Goal: Task Accomplishment & Management: Contribute content

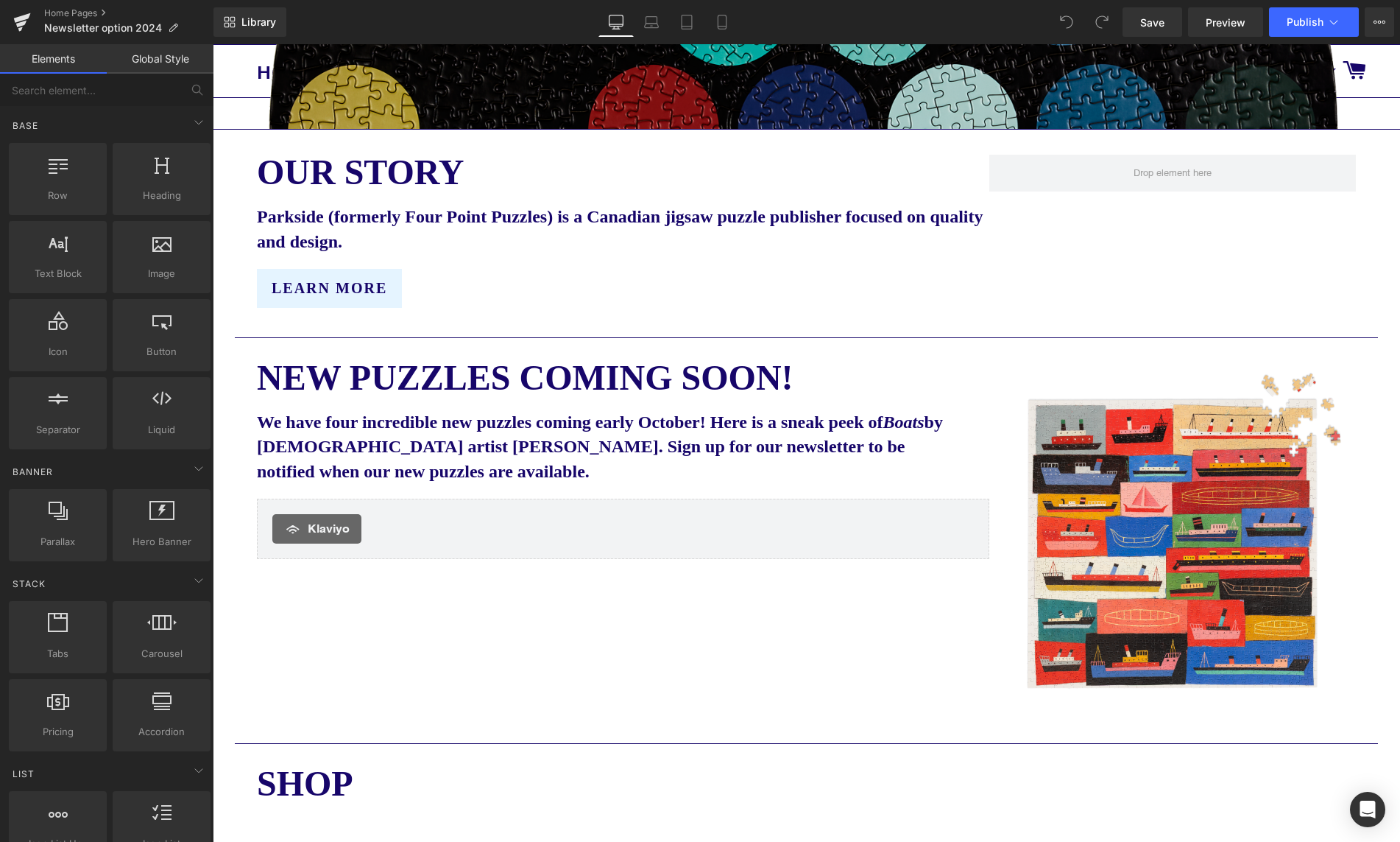
scroll to position [669, 0]
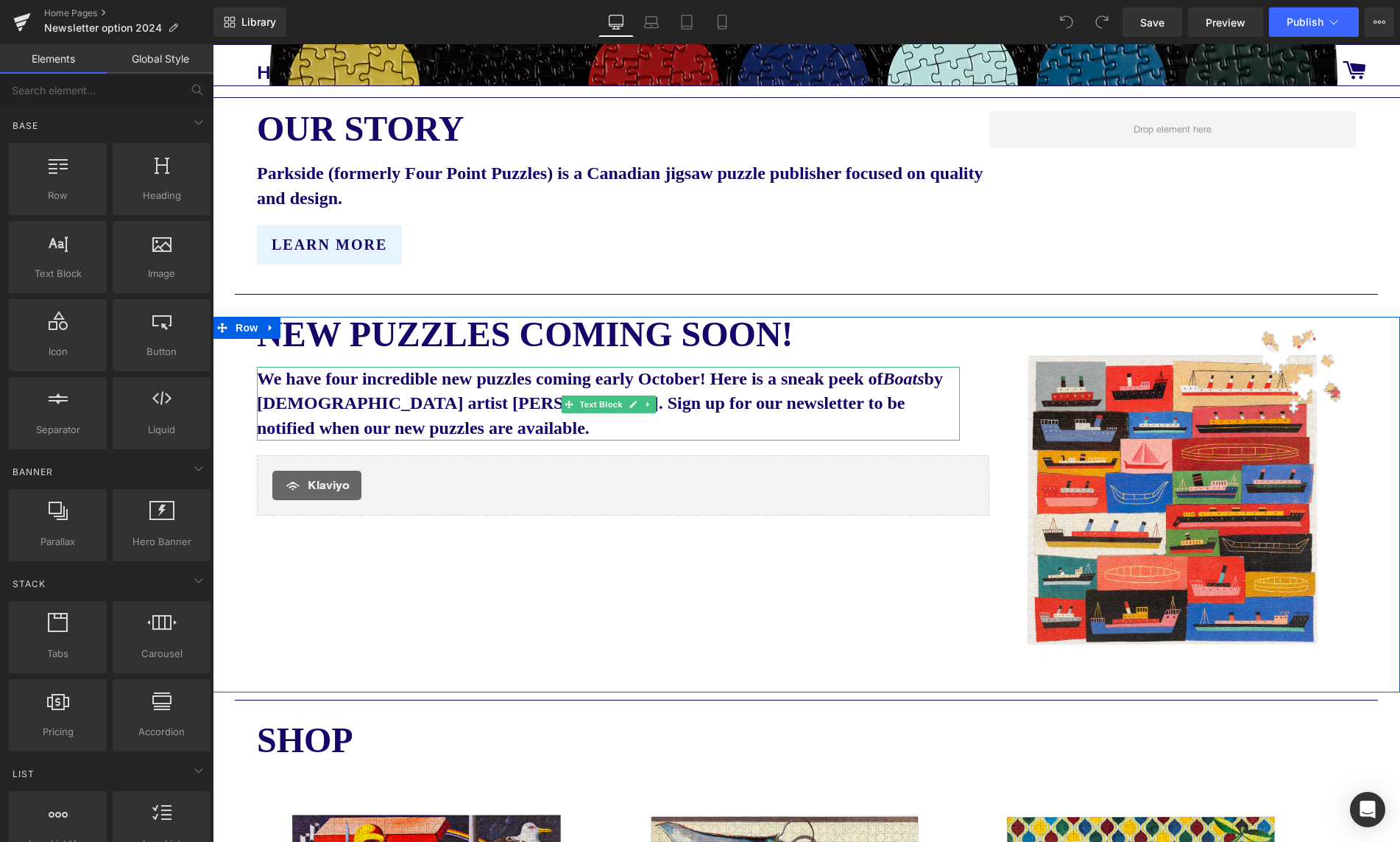
click at [731, 382] on b "We have four incredible new puzzles coming early October! Here is a sneak peek …" at bounding box center [600, 403] width 686 height 69
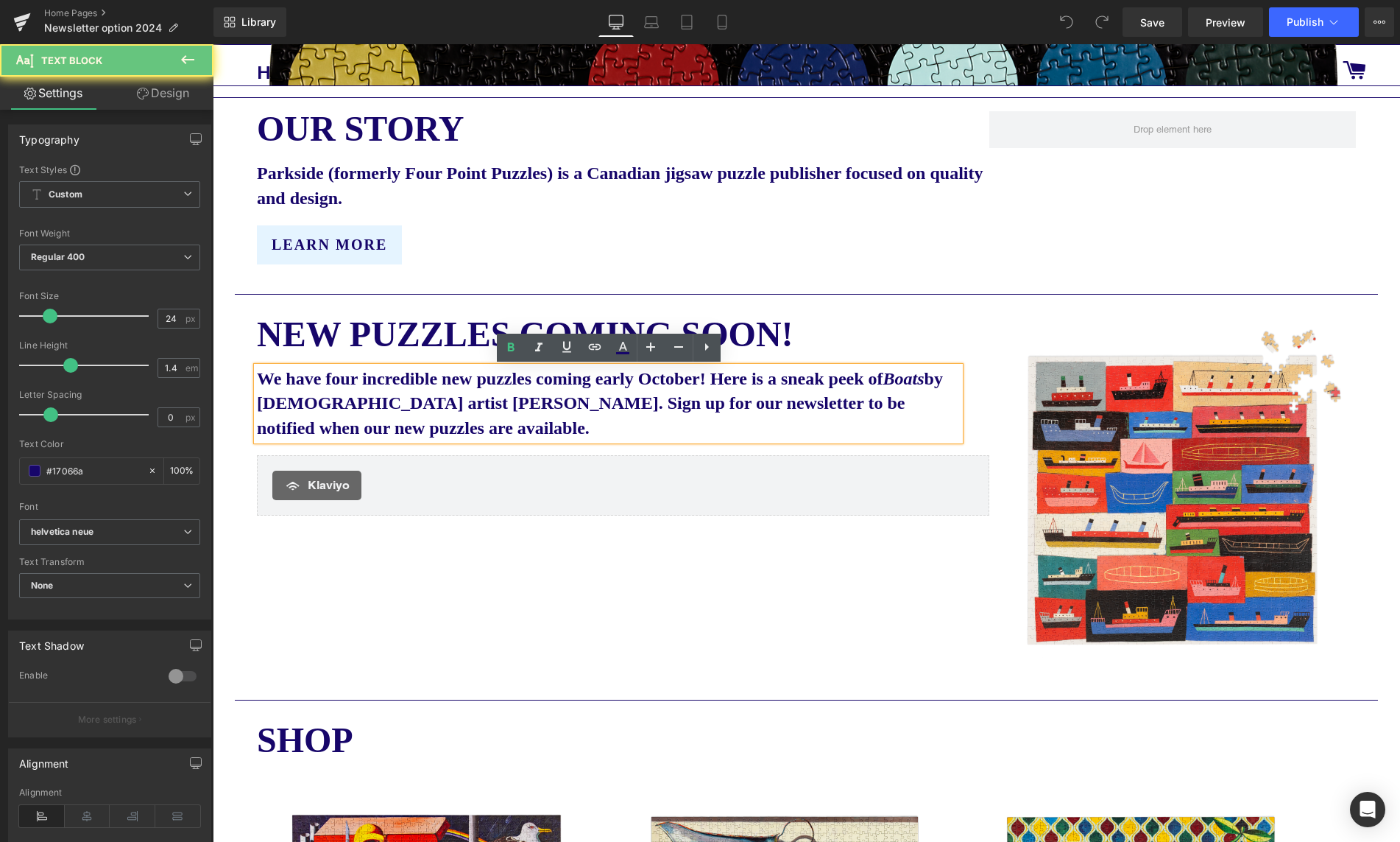
click at [656, 381] on b "We have four incredible new puzzles coming early October! Here is a sneak peek …" at bounding box center [600, 403] width 686 height 69
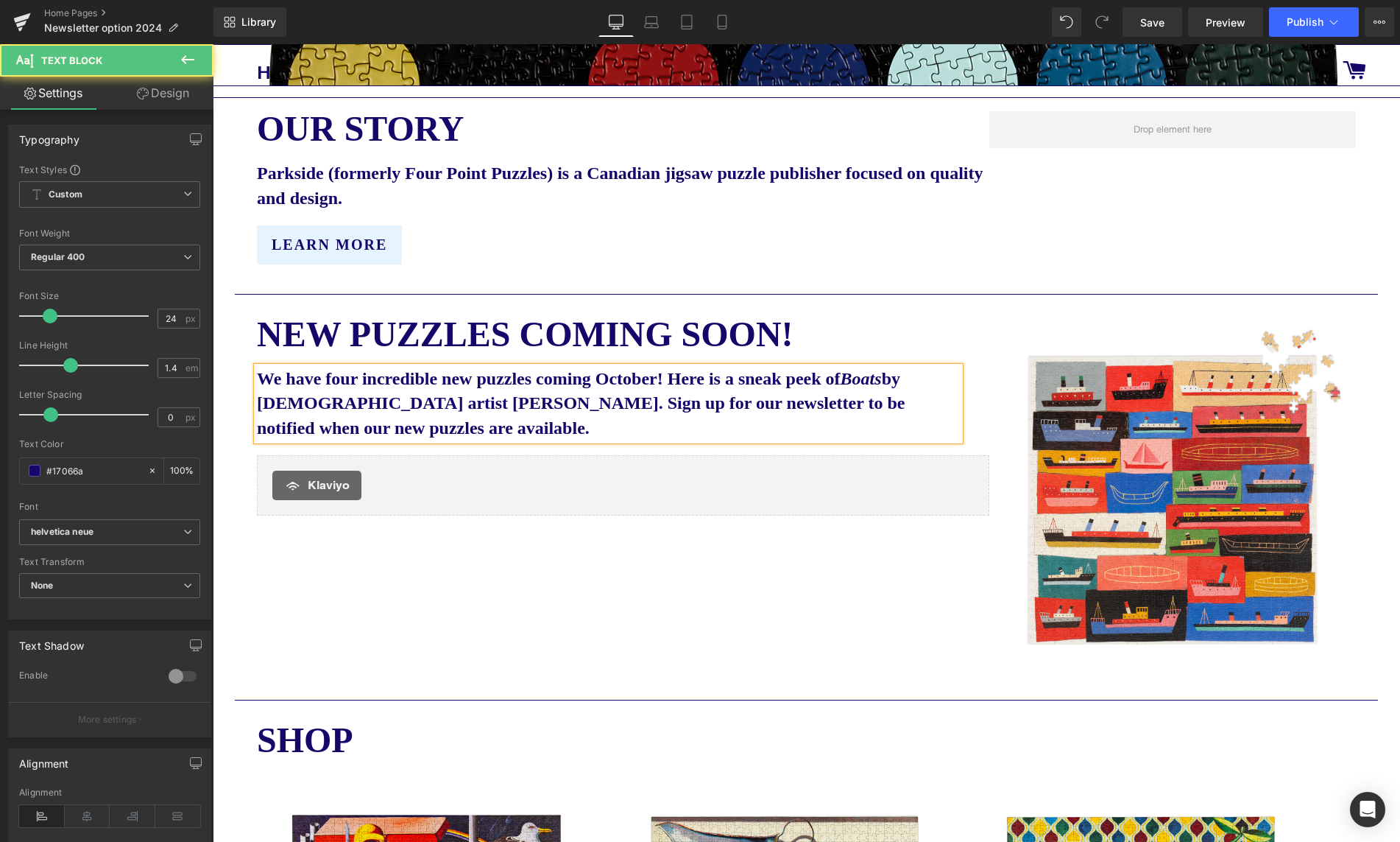
click at [704, 379] on b "We have four incredible new puzzles coming October! Here is a sneak peek of Boa…" at bounding box center [581, 403] width 648 height 69
click at [1165, 21] on link "Save" at bounding box center [1152, 22] width 60 height 30
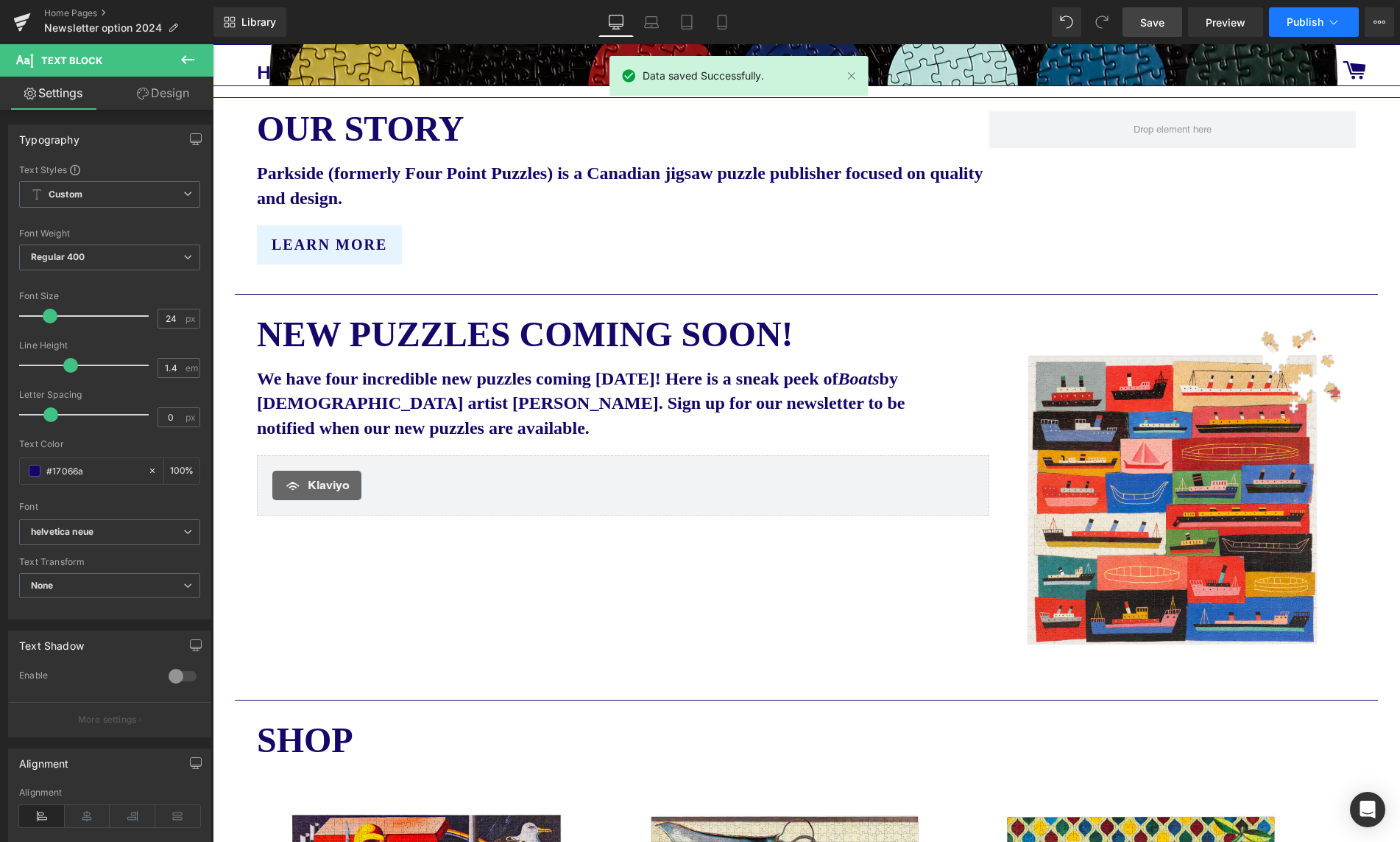
click at [1316, 25] on span "Publish" at bounding box center [1305, 21] width 37 height 11
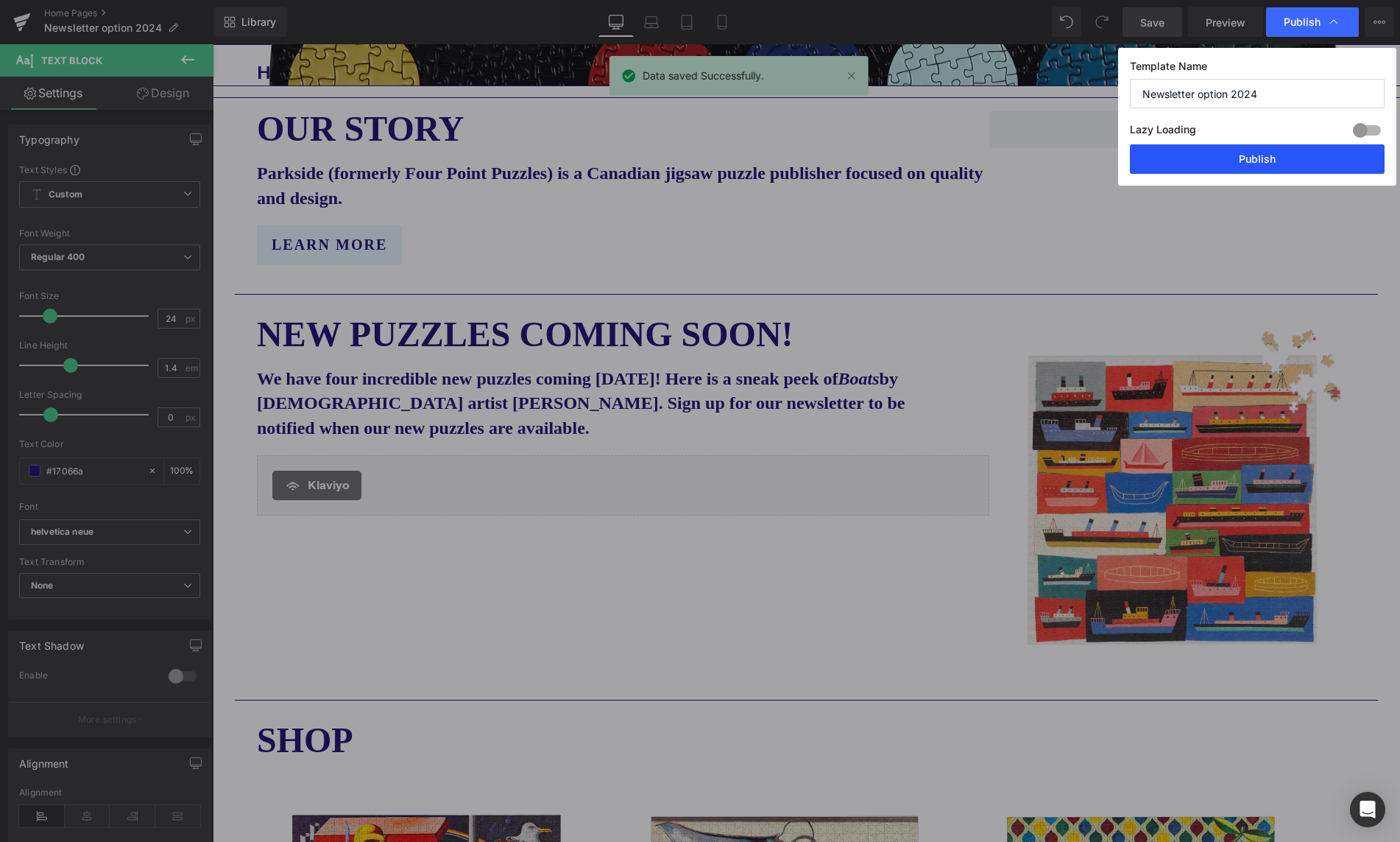
drag, startPoint x: 1258, startPoint y: 158, endPoint x: 1048, endPoint y: 115, distance: 214.4
click at [1258, 158] on button "Publish" at bounding box center [1257, 159] width 255 height 30
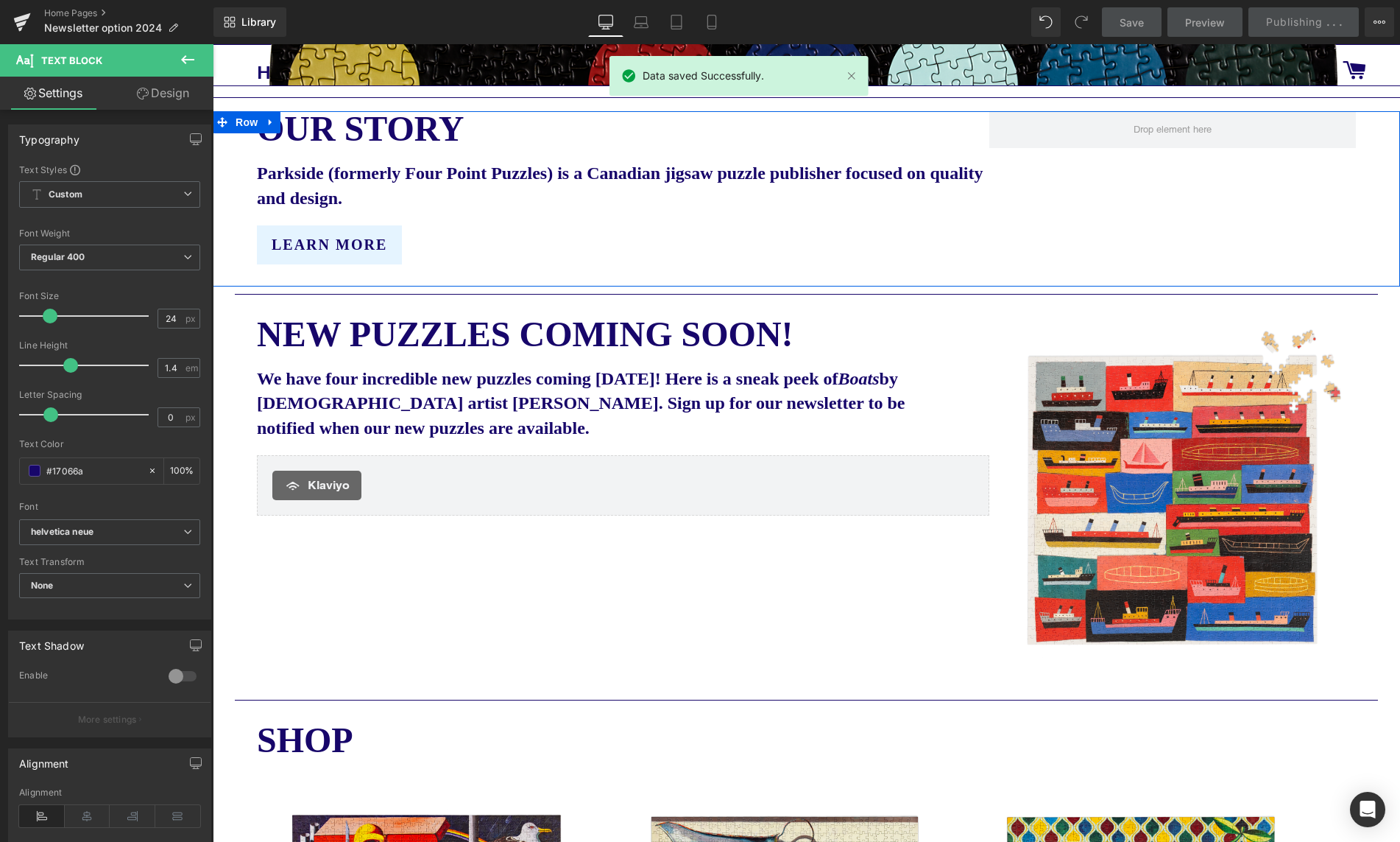
scroll to position [669, 0]
